Goal: Obtain resource: Download file/media

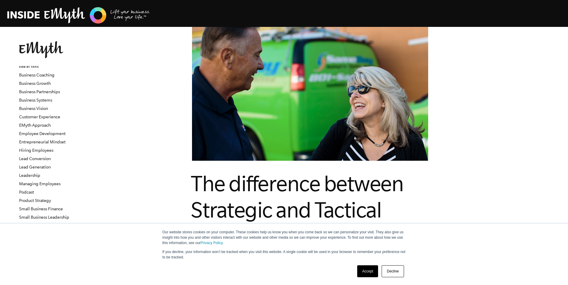
click at [374, 269] on link "Accept" at bounding box center [367, 271] width 21 height 12
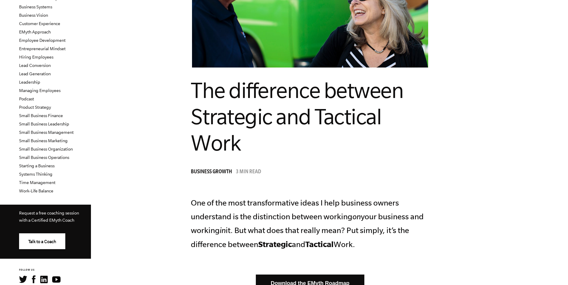
scroll to position [149, 0]
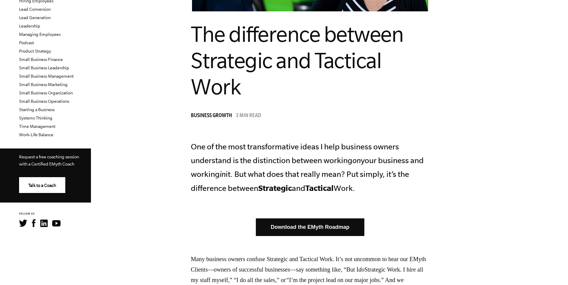
click at [332, 231] on link "Download the EMyth Roadmap" at bounding box center [310, 227] width 109 height 18
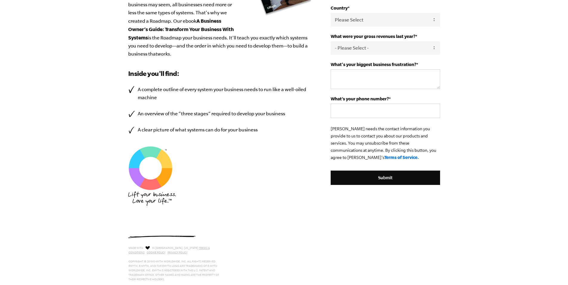
scroll to position [194, 0]
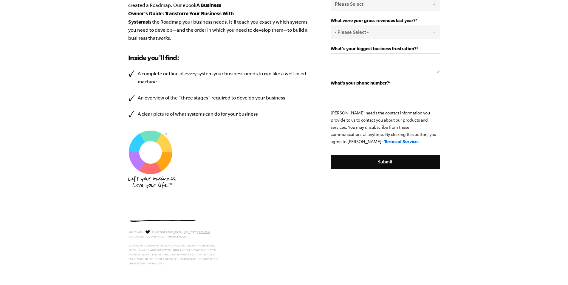
click at [168, 236] on link "Privacy Policy" at bounding box center [178, 236] width 20 height 3
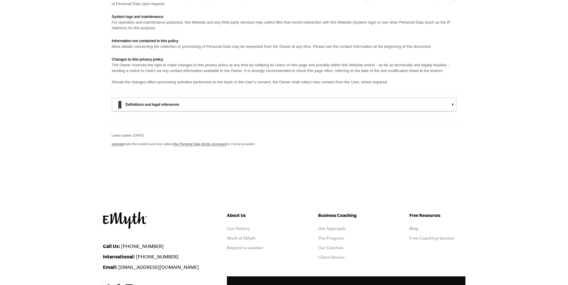
scroll to position [4922, 0]
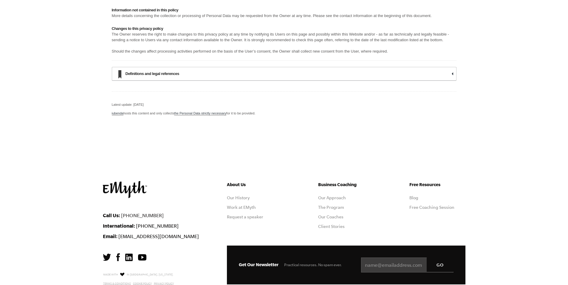
click at [146, 212] on link "[PHONE_NUMBER]" at bounding box center [142, 214] width 43 height 5
